Goal: Navigation & Orientation: Understand site structure

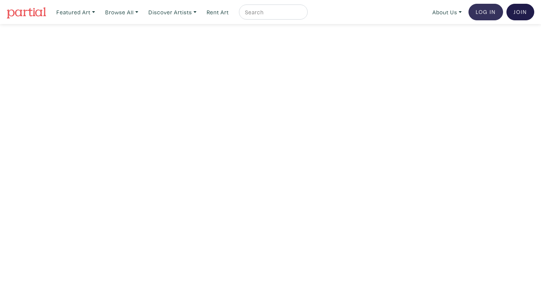
click at [484, 11] on link "Log In" at bounding box center [486, 12] width 35 height 17
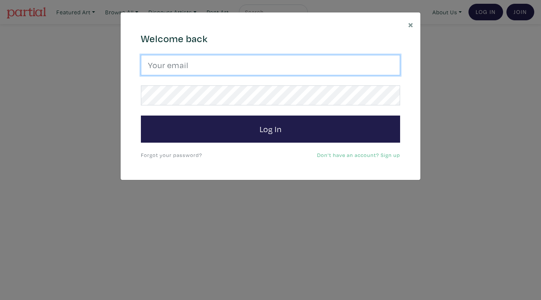
type input "cgarito@ocadu.ca"
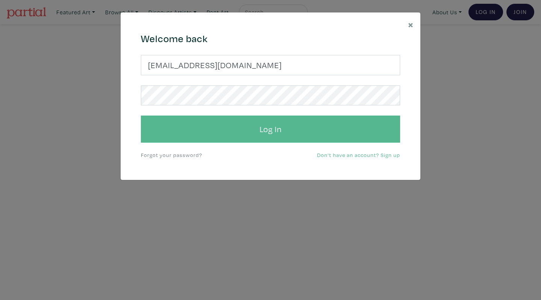
click at [223, 127] on button "Log In" at bounding box center [270, 128] width 259 height 27
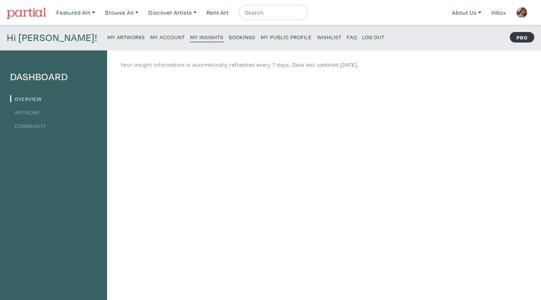
click at [229, 37] on small "Bookings" at bounding box center [242, 36] width 27 height 7
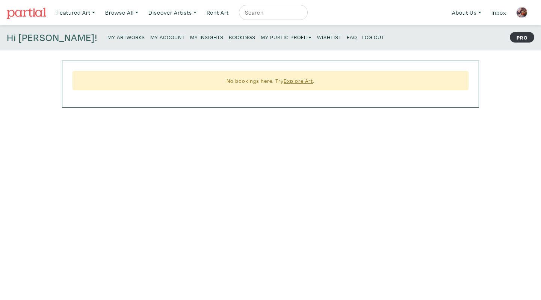
click at [261, 37] on small "My Public Profile" at bounding box center [286, 36] width 51 height 7
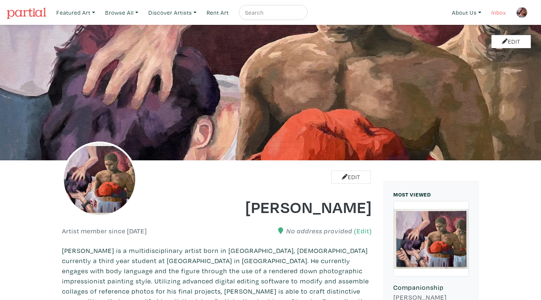
click at [501, 11] on link "Inbox" at bounding box center [498, 12] width 21 height 15
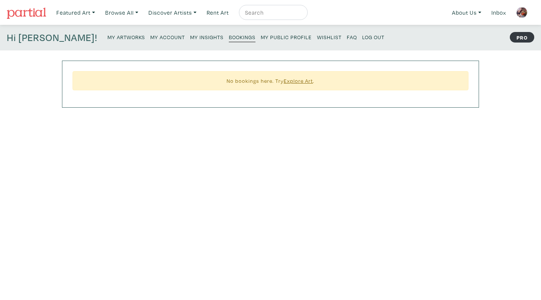
click at [150, 36] on small "My Account" at bounding box center [167, 36] width 35 height 7
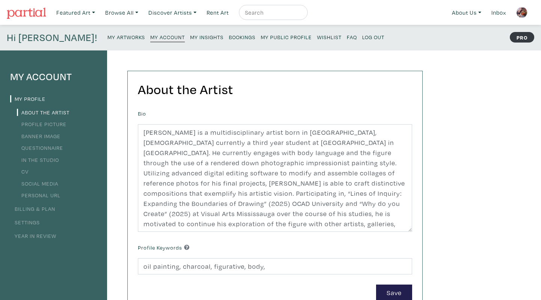
click at [190, 38] on small "My Insights" at bounding box center [206, 36] width 33 height 7
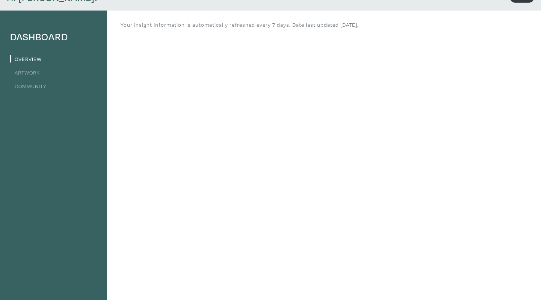
scroll to position [47, 0]
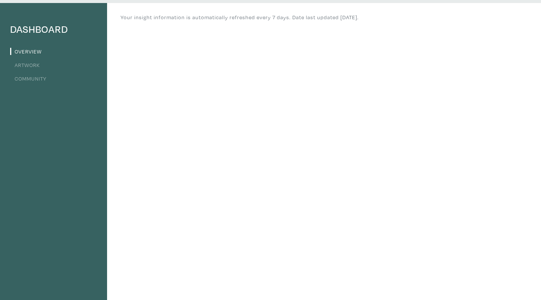
click at [67, 68] on li "Artwork" at bounding box center [53, 64] width 87 height 10
click at [37, 62] on link "Artwork" at bounding box center [25, 64] width 30 height 7
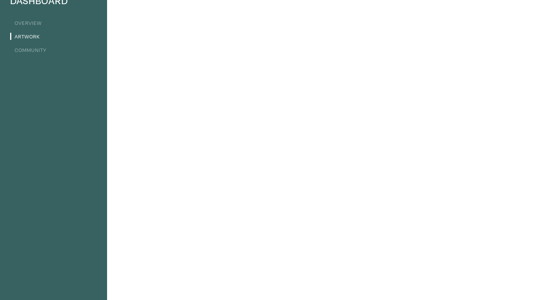
scroll to position [79, 0]
click at [37, 44] on link "Community" at bounding box center [28, 46] width 36 height 7
